Goal: Task Accomplishment & Management: Use online tool/utility

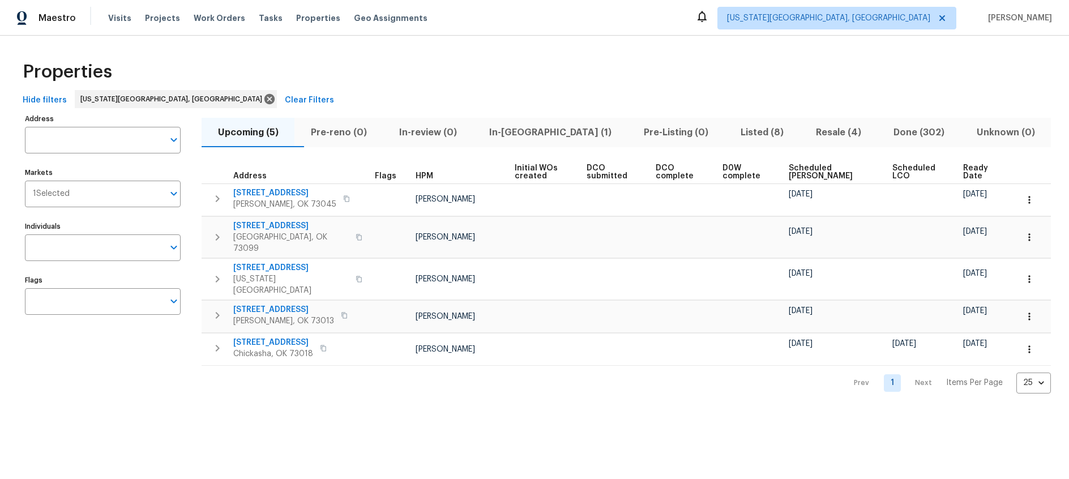
click at [971, 173] on span "Ready Date" at bounding box center [980, 172] width 35 height 16
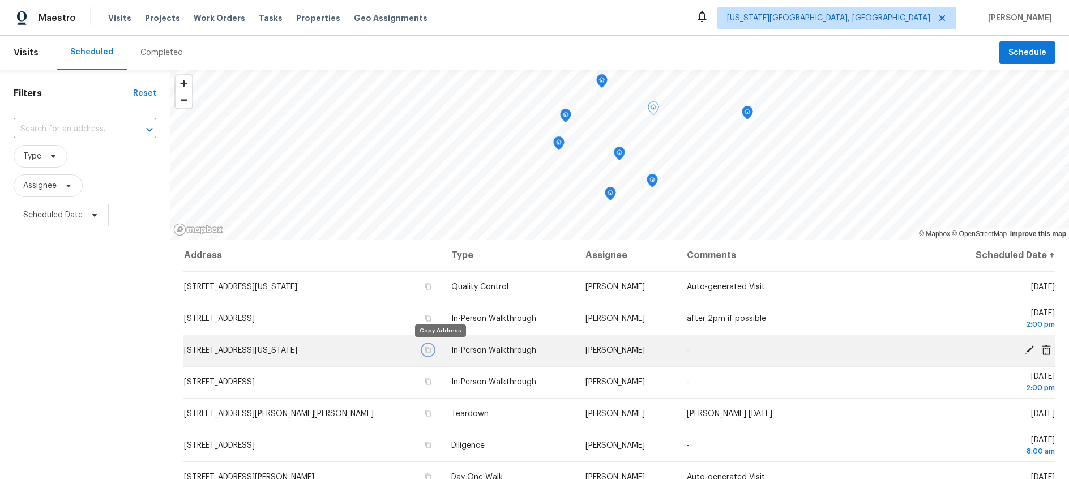
click at [431, 349] on icon "button" at bounding box center [428, 350] width 7 height 7
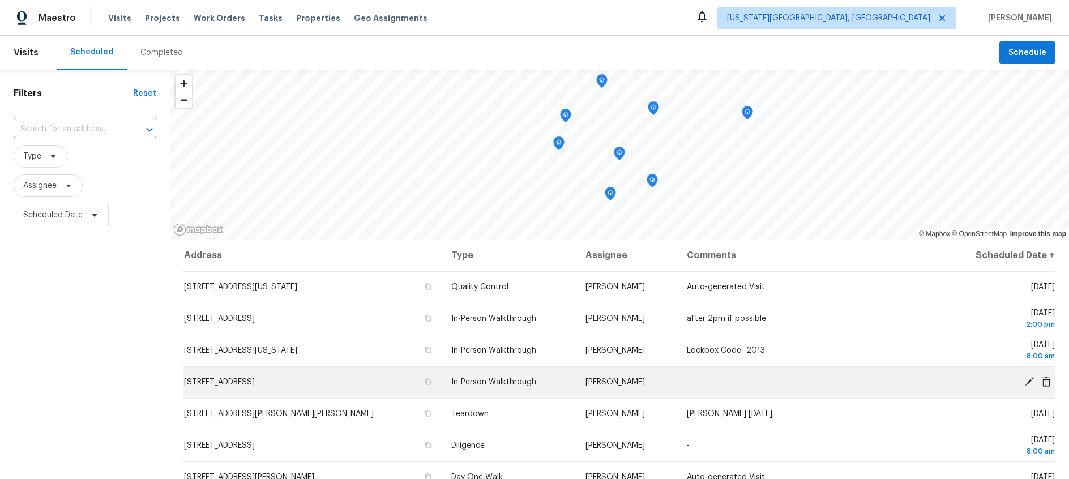
scroll to position [60, 0]
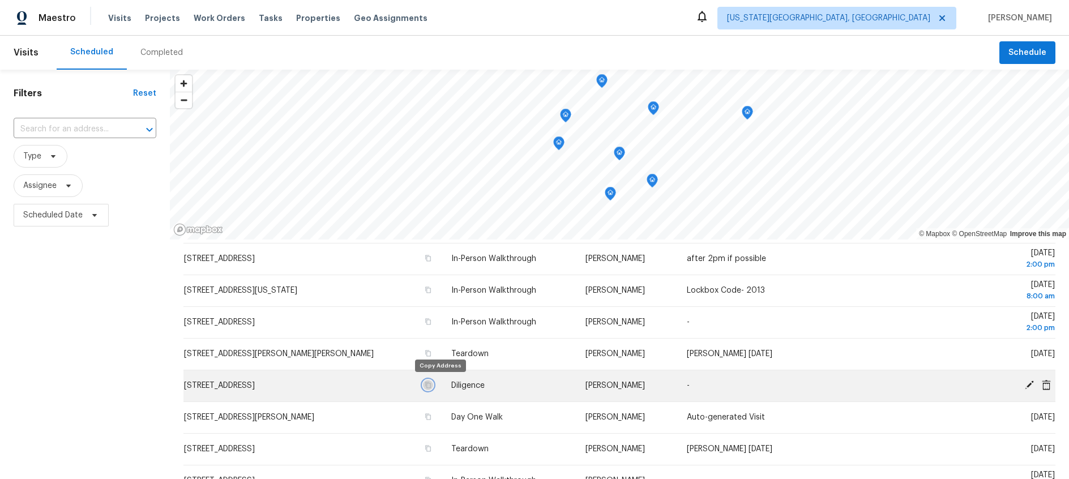
click at [431, 385] on icon "button" at bounding box center [428, 385] width 7 height 7
